Goal: Navigation & Orientation: Find specific page/section

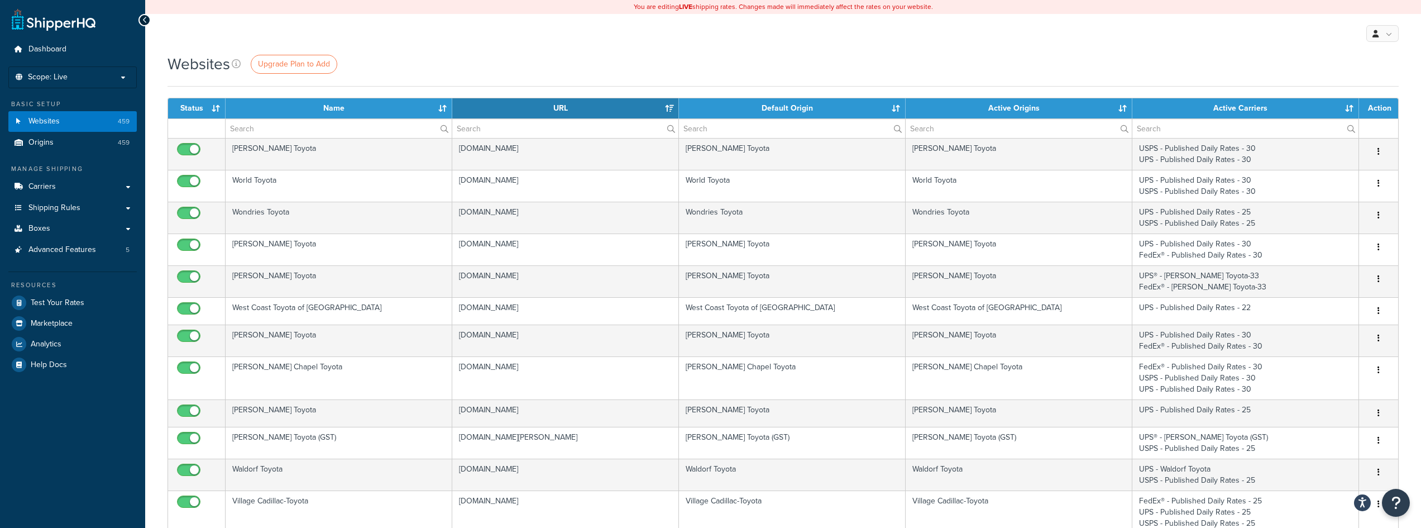
select select "15"
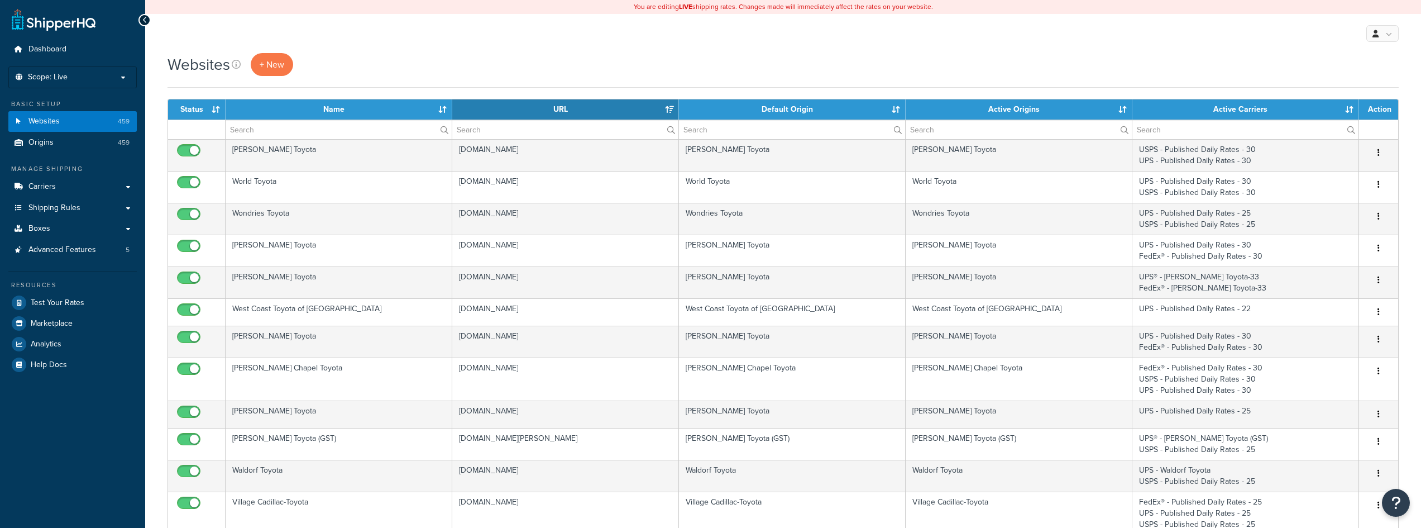
select select "15"
click at [107, 141] on link "Origins 459" at bounding box center [72, 142] width 128 height 21
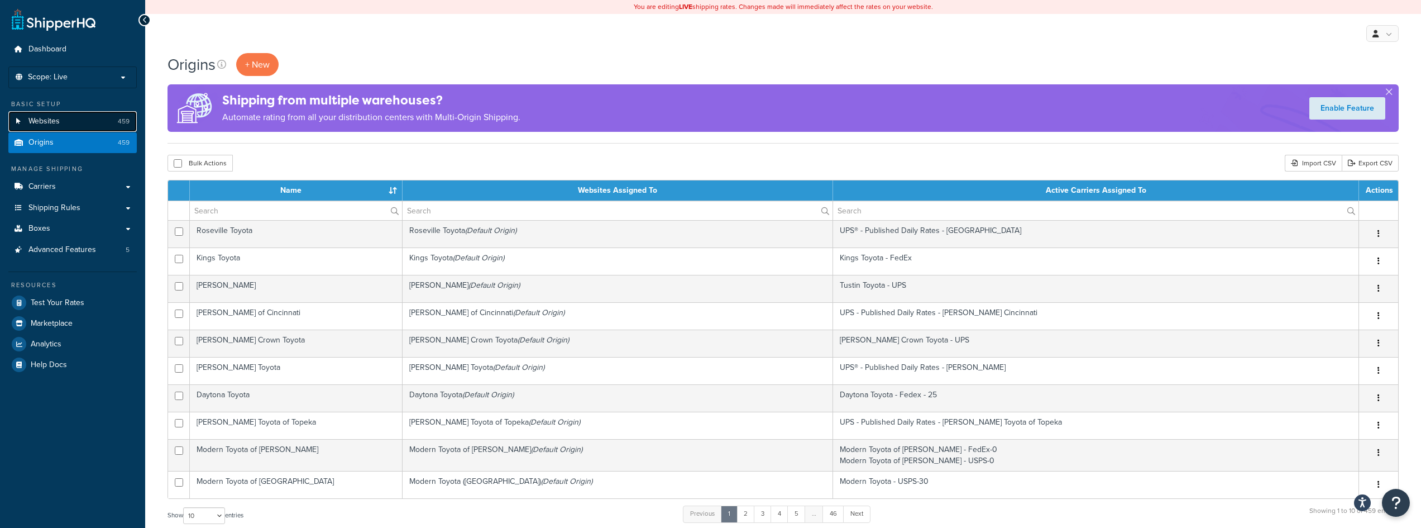
click at [91, 121] on link "Websites 459" at bounding box center [72, 121] width 128 height 21
click at [93, 120] on link "Websites 459" at bounding box center [72, 121] width 128 height 21
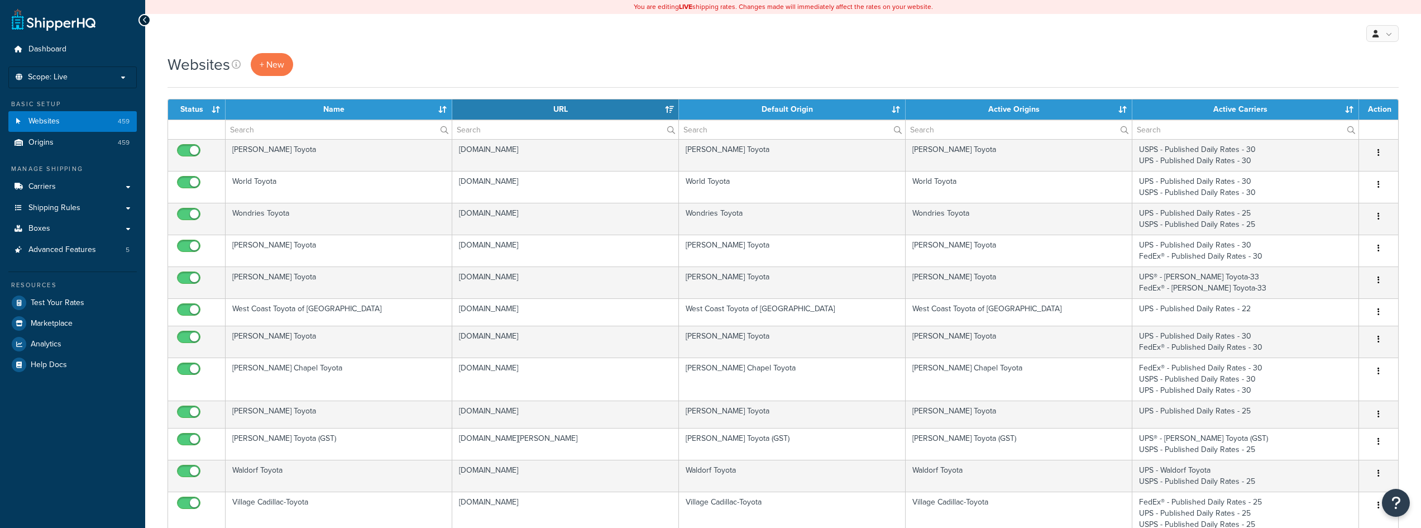
select select "15"
